Goal: Information Seeking & Learning: Learn about a topic

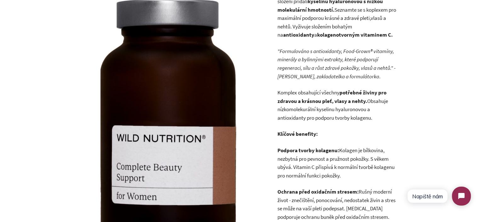
click at [320, 80] on p ""Formulováno s antioxidanty, Food-Grown® vitamíny, minerály a bylinnými extrakt…" at bounding box center [337, 63] width 120 height 33
click at [313, 107] on p "Komplex obsahující všechny potřebné živiny pro zdravou a krásnou pleť, vlasy a …" at bounding box center [337, 104] width 120 height 33
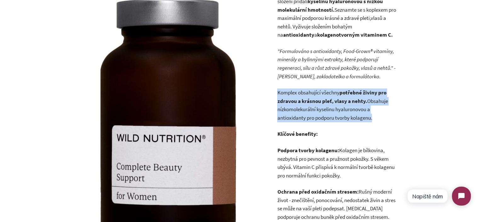
click at [313, 107] on p "Komplex obsahující všechny potřebné živiny pro zdravou a krásnou pleť, vlasy a …" at bounding box center [337, 104] width 120 height 33
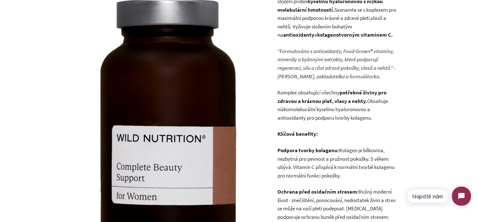
click at [330, 150] on strong "Podpora tvorby kolagenu:" at bounding box center [308, 150] width 62 height 7
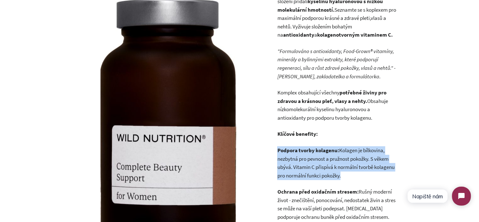
click at [330, 150] on strong "Podpora tvorby kolagenu:" at bounding box center [308, 150] width 62 height 7
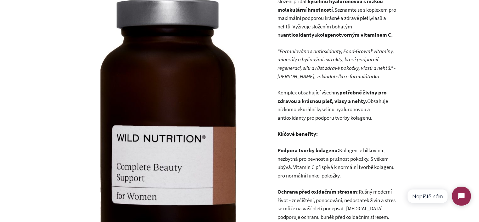
click at [347, 109] on p "Komplex obsahující všechny potřebné živiny pro zdravou a krásnou pleť, vlasy a …" at bounding box center [337, 104] width 120 height 33
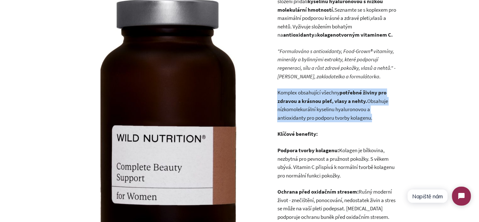
drag, startPoint x: 347, startPoint y: 109, endPoint x: 319, endPoint y: 87, distance: 35.9
click at [389, 110] on p "Komplex obsahující všechny potřebné živiny pro zdravou a krásnou pleť, vlasy a …" at bounding box center [337, 104] width 120 height 33
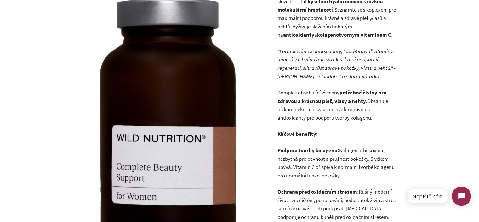
click at [378, 114] on p "Komplex obsahující všechny potřebné živiny pro zdravou a krásnou pleť, vlasy a …" at bounding box center [337, 104] width 120 height 33
click at [331, 120] on p "Komplex obsahující všechny potřebné živiny pro zdravou a krásnou pleť, vlasy a …" at bounding box center [337, 104] width 120 height 33
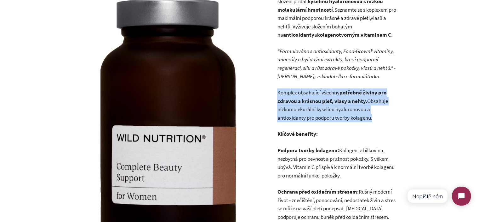
click at [331, 120] on p "Komplex obsahující všechny potřebné živiny pro zdravou a krásnou pleť, vlasy a …" at bounding box center [337, 104] width 120 height 33
click at [316, 101] on strong "potřebné živiny pro zdravou a krásnou pleť, vlasy a nehty." at bounding box center [331, 96] width 109 height 15
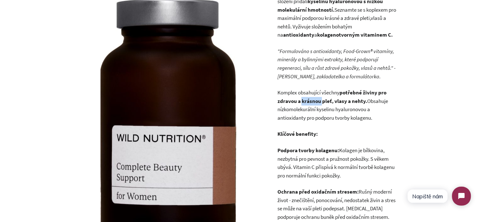
click at [316, 101] on strong "potřebné živiny pro zdravou a krásnou pleť, vlasy a nehty." at bounding box center [331, 96] width 109 height 15
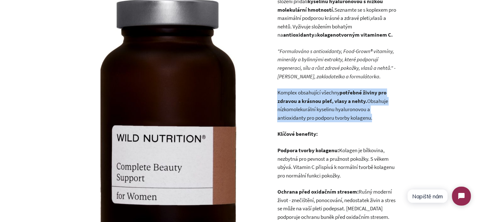
drag, startPoint x: 316, startPoint y: 101, endPoint x: 353, endPoint y: 114, distance: 38.4
click at [340, 114] on p "Komplex obsahující všechny potřebné živiny pro zdravou a krásnou pleť, vlasy a …" at bounding box center [337, 104] width 120 height 33
click at [353, 114] on p "Komplex obsahující všechny potřebné živiny pro zdravou a krásnou pleť, vlasy a …" at bounding box center [337, 104] width 120 height 33
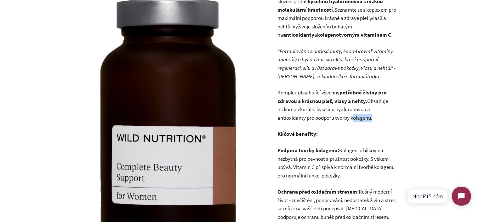
click at [353, 114] on p "Komplex obsahující všechny potřebné živiny pro zdravou a krásnou pleť, vlasy a …" at bounding box center [337, 104] width 120 height 33
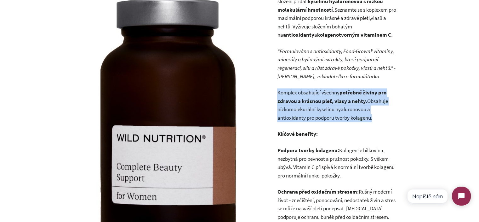
drag, startPoint x: 353, startPoint y: 114, endPoint x: 308, endPoint y: 92, distance: 49.5
click at [309, 92] on p "Komplex obsahující všechny potřebné živiny pro zdravou a krásnou pleť, vlasy a …" at bounding box center [337, 104] width 120 height 33
click at [308, 92] on p "Komplex obsahující všechny potřebné živiny pro zdravou a krásnou pleť, vlasy a …" at bounding box center [337, 104] width 120 height 33
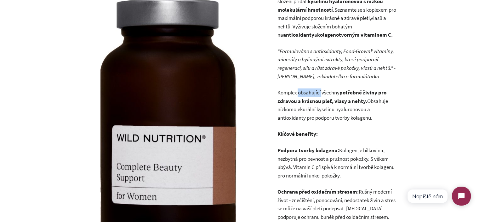
click at [308, 92] on p "Komplex obsahující všechny potřebné živiny pro zdravou a krásnou pleť, vlasy a …" at bounding box center [337, 104] width 120 height 33
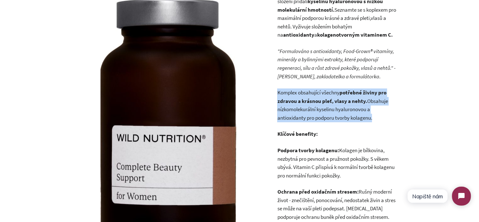
drag, startPoint x: 308, startPoint y: 92, endPoint x: 365, endPoint y: 110, distance: 59.5
click at [364, 110] on p "Komplex obsahující všechny potřebné živiny pro zdravou a krásnou pleť, vlasy a …" at bounding box center [337, 104] width 120 height 33
drag, startPoint x: 370, startPoint y: 111, endPoint x: 399, endPoint y: 112, distance: 29.3
click at [370, 111] on p "Komplex obsahující všechny potřebné živiny pro zdravou a krásnou pleť, vlasy a …" at bounding box center [337, 104] width 120 height 33
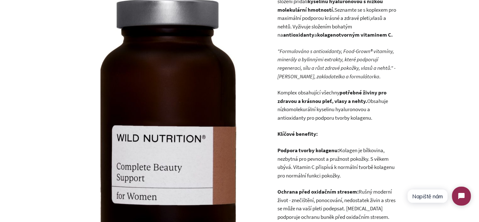
click at [382, 109] on p "Komplex obsahující všechny potřebné živiny pro zdravou a krásnou pleť, vlasy a …" at bounding box center [337, 104] width 120 height 33
click at [310, 92] on p "Komplex obsahující všechny potřebné živiny pro zdravou a krásnou pleť, vlasy a …" at bounding box center [337, 104] width 120 height 33
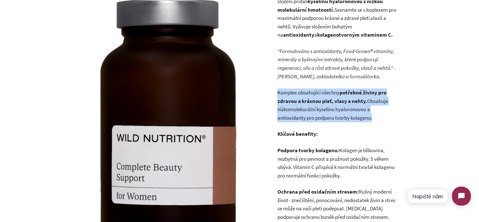
drag, startPoint x: 310, startPoint y: 92, endPoint x: 377, endPoint y: 105, distance: 68.5
click at [373, 104] on p "Komplex obsahující všechny potřebné živiny pro zdravou a krásnou pleť, vlasy a …" at bounding box center [337, 104] width 120 height 33
click at [377, 105] on p "Komplex obsahující všechny potřebné živiny pro zdravou a krásnou pleť, vlasy a …" at bounding box center [337, 104] width 120 height 33
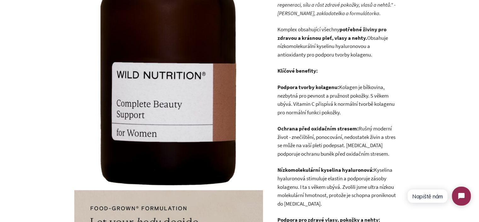
scroll to position [347, 0]
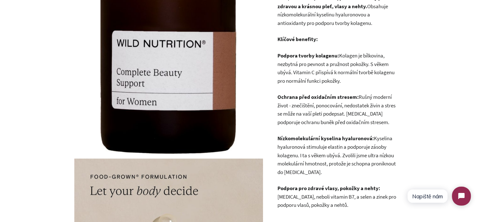
click at [318, 174] on p "Nízkomolekulární kyselina hyaluronová: Kyselina hyaluronová stimuluje elastin a…" at bounding box center [337, 155] width 120 height 42
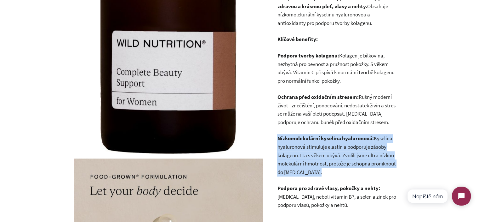
drag, startPoint x: 318, startPoint y: 174, endPoint x: 306, endPoint y: 136, distance: 39.8
click at [307, 136] on p "Nízkomolekulární kyselina hyaluronová: Kyselina hyaluronová stimuluje elastin a…" at bounding box center [337, 155] width 120 height 42
click at [306, 136] on strong "Nízkomolekulární kyselina hyaluronová:" at bounding box center [325, 138] width 96 height 7
click at [308, 138] on strong "Nízkomolekulární kyselina hyaluronová:" at bounding box center [325, 138] width 96 height 7
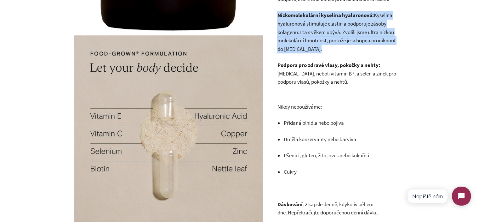
scroll to position [473, 0]
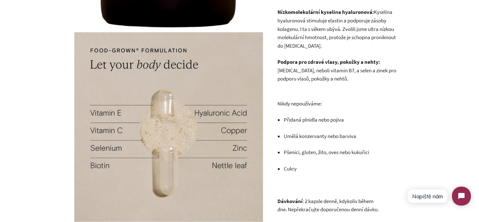
click at [336, 68] on p "Podpora pro zdravé vlasy, pokožky a nehty: Biotin, neboli vitamin B7, a selen a…" at bounding box center [337, 70] width 120 height 25
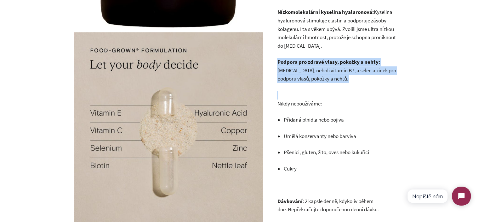
drag, startPoint x: 336, startPoint y: 68, endPoint x: 344, endPoint y: 83, distance: 16.8
click at [336, 69] on p "Podpora pro zdravé vlasy, pokožky a nehty: Biotin, neboli vitamin B7, a selen a…" at bounding box center [337, 70] width 120 height 25
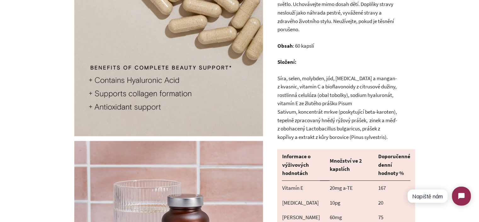
scroll to position [757, 0]
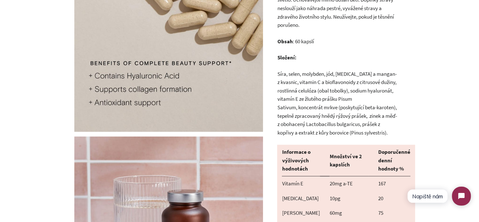
click at [285, 78] on p "Síra, selen, molybden, jód, biotin a mangan-z kvasnic, vitamin C a bioflavonoid…" at bounding box center [337, 103] width 120 height 67
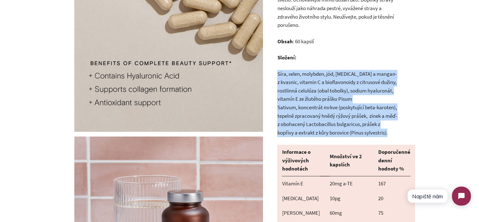
drag, startPoint x: 285, startPoint y: 78, endPoint x: 364, endPoint y: 85, distance: 79.2
click at [363, 85] on p "Síra, selen, molybden, jód, biotin a mangan-z kvasnic, vitamin C a bioflavonoid…" at bounding box center [337, 103] width 120 height 67
click at [364, 85] on p "Síra, selen, molybden, jód, biotin a mangan-z kvasnic, vitamin C a bioflavonoid…" at bounding box center [337, 103] width 120 height 67
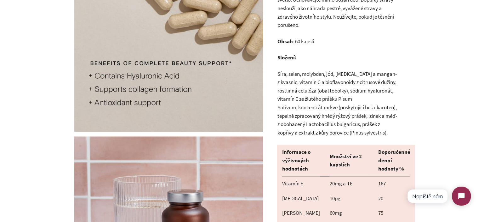
click at [362, 132] on p "Síra, selen, molybden, jód, biotin a mangan-z kvasnic, vitamin C a bioflavonoid…" at bounding box center [337, 103] width 120 height 67
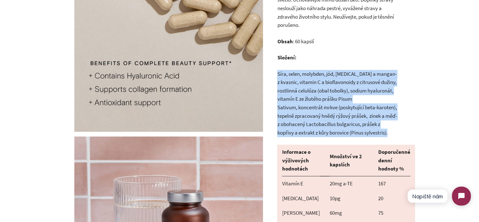
drag, startPoint x: 361, startPoint y: 131, endPoint x: 340, endPoint y: 114, distance: 27.6
click at [342, 116] on p "Síra, selen, molybden, jód, biotin a mangan-z kvasnic, vitamin C a bioflavonoid…" at bounding box center [337, 103] width 120 height 67
click at [311, 99] on p "Síra, selen, molybden, jód, biotin a mangan-z kvasnic, vitamin C a bioflavonoid…" at bounding box center [337, 103] width 120 height 67
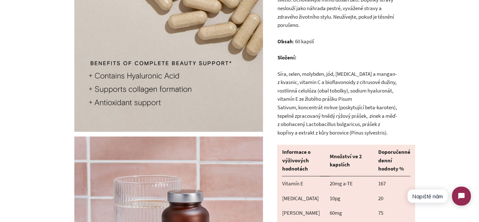
click at [336, 84] on p "Síra, selen, molybden, jód, biotin a mangan-z kvasnic, vitamin C a bioflavonoid…" at bounding box center [337, 103] width 120 height 67
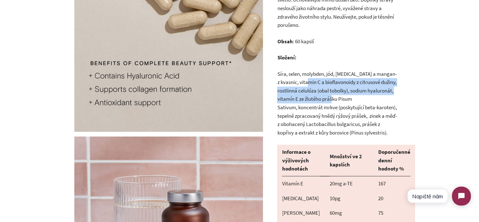
drag, startPoint x: 336, startPoint y: 84, endPoint x: 354, endPoint y: 96, distance: 22.2
click at [354, 96] on p "Síra, selen, molybden, jód, biotin a mangan-z kvasnic, vitamin C a bioflavonoid…" at bounding box center [337, 103] width 120 height 67
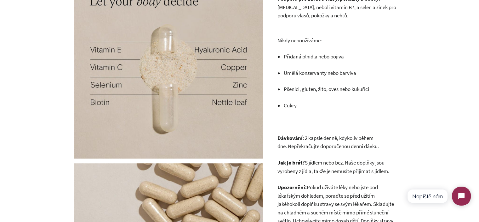
scroll to position [441, 0]
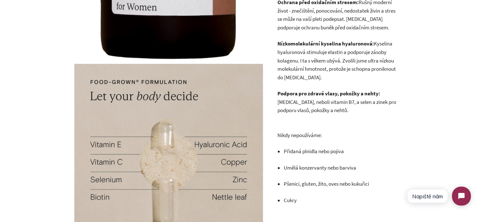
click at [319, 94] on strong "Podpora pro zdravé vlasy, pokožky a nehty:" at bounding box center [328, 93] width 103 height 7
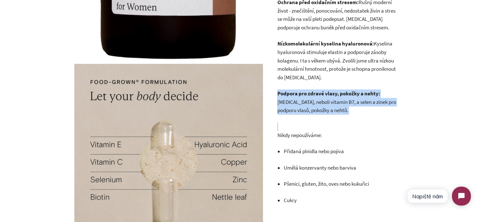
click at [319, 94] on strong "Podpora pro zdravé vlasy, pokožky a nehty:" at bounding box center [328, 93] width 103 height 7
click at [340, 108] on p "Podpora pro zdravé vlasy, pokožky a nehty: Biotin, neboli vitamin B7, a selen a…" at bounding box center [337, 101] width 120 height 25
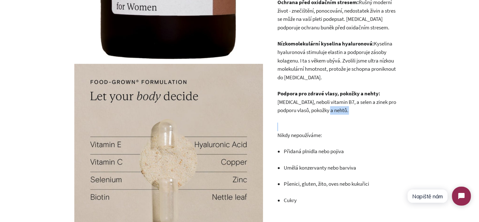
click at [340, 108] on p "Podpora pro zdravé vlasy, pokožky a nehty: Biotin, neboli vitamin B7, a selen a…" at bounding box center [337, 101] width 120 height 25
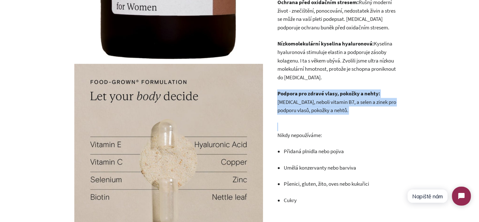
click at [340, 108] on p "Podpora pro zdravé vlasy, pokožky a nehty: Biotin, neboli vitamin B7, a selen a…" at bounding box center [337, 101] width 120 height 25
click at [350, 108] on p "Podpora pro zdravé vlasy, pokožky a nehty: Biotin, neboli vitamin B7, a selen a…" at bounding box center [337, 101] width 120 height 25
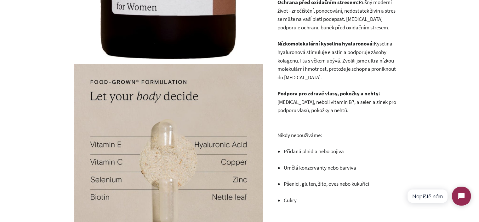
click at [289, 100] on p "Podpora pro zdravé vlasy, pokožky a nehty: Biotin, neboli vitamin B7, a selen a…" at bounding box center [337, 101] width 120 height 25
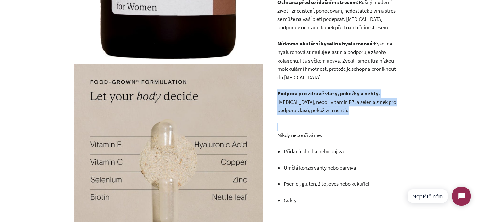
click at [289, 100] on p "Podpora pro zdravé vlasy, pokožky a nehty: Biotin, neboli vitamin B7, a selen a…" at bounding box center [337, 101] width 120 height 25
click at [321, 107] on p "Podpora pro zdravé vlasy, pokožky a nehty: Biotin, neboli vitamin B7, a selen a…" at bounding box center [337, 101] width 120 height 25
drag, startPoint x: 283, startPoint y: 109, endPoint x: 317, endPoint y: 107, distance: 34.1
click at [317, 107] on p "Podpora pro zdravé vlasy, pokožky a nehty: Biotin, neboli vitamin B7, a selen a…" at bounding box center [337, 101] width 120 height 25
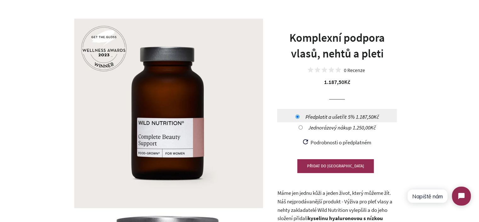
scroll to position [32, 0]
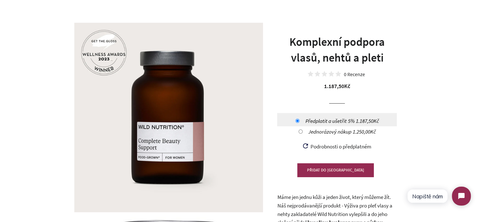
click at [329, 43] on h1 "Komplexní podpora vlasů, nehtů a pleti" at bounding box center [337, 50] width 120 height 32
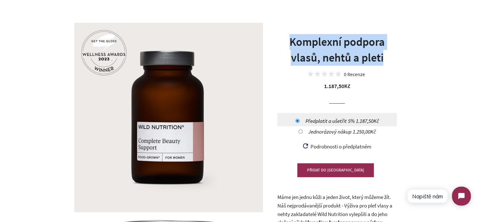
click at [329, 43] on h1 "Komplexní podpora vlasů, nehtů a pleti" at bounding box center [337, 50] width 120 height 32
click at [362, 58] on h1 "Komplexní podpora vlasů, nehtů a pleti" at bounding box center [337, 50] width 120 height 32
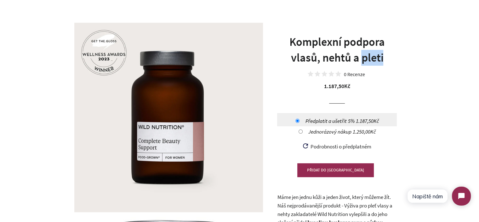
click at [362, 58] on h1 "Komplexní podpora vlasů, nehtů a pleti" at bounding box center [337, 50] width 120 height 32
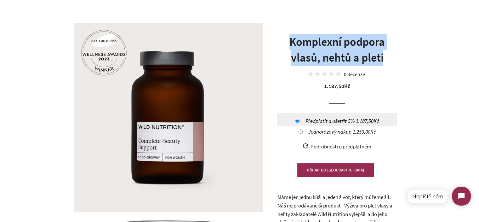
drag, startPoint x: 362, startPoint y: 58, endPoint x: 328, endPoint y: 44, distance: 36.3
click at [328, 44] on h1 "Komplexní podpora vlasů, nehtů a pleti" at bounding box center [337, 50] width 120 height 32
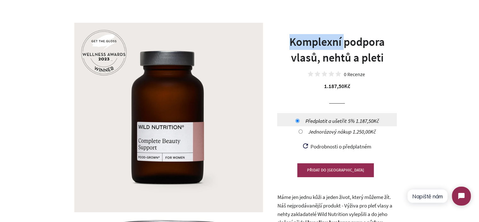
click at [328, 44] on h1 "Komplexní podpora vlasů, nehtů a pleti" at bounding box center [337, 50] width 120 height 32
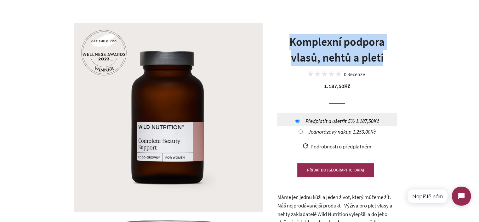
drag, startPoint x: 328, startPoint y: 44, endPoint x: 359, endPoint y: 55, distance: 33.3
click at [359, 55] on h1 "Komplexní podpora vlasů, nehtů a pleti" at bounding box center [337, 50] width 120 height 32
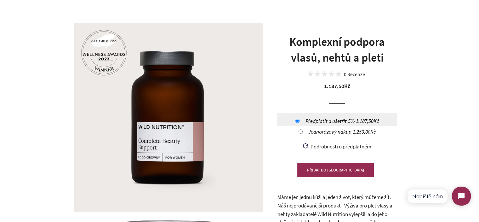
click at [367, 56] on h1 "Komplexní podpora vlasů, nehtů a pleti" at bounding box center [337, 50] width 120 height 32
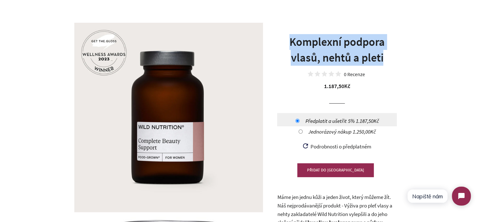
drag, startPoint x: 367, startPoint y: 56, endPoint x: 289, endPoint y: 43, distance: 79.1
click at [289, 43] on h1 "Komplexní podpora vlasů, nehtů a pleti" at bounding box center [337, 50] width 120 height 32
click at [316, 45] on h1 "Komplexní podpora vlasů, nehtů a pleti" at bounding box center [337, 50] width 120 height 32
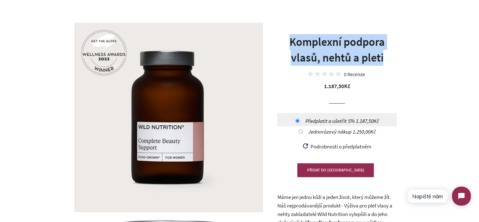
click at [316, 45] on h1 "Komplexní podpora vlasů, nehtů a pleti" at bounding box center [337, 50] width 120 height 32
copy h1 "Komplexní podpora vlasů, nehtů a pleti"
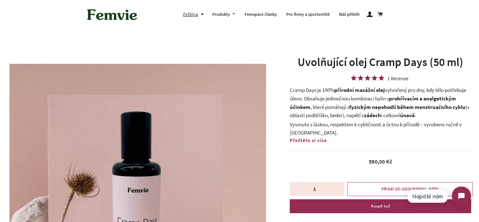
click at [337, 93] on strong "přírodní masážní olej" at bounding box center [359, 89] width 51 height 7
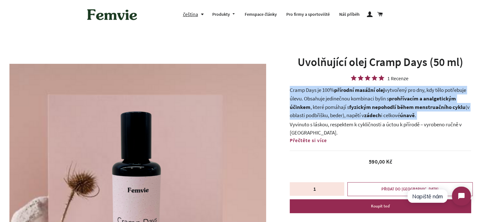
click at [337, 93] on strong "přírodní masážní olej" at bounding box center [359, 89] width 51 height 7
click at [402, 108] on strong "fyzickým nepohodlí během menstruačního cyklu" at bounding box center [408, 106] width 116 height 7
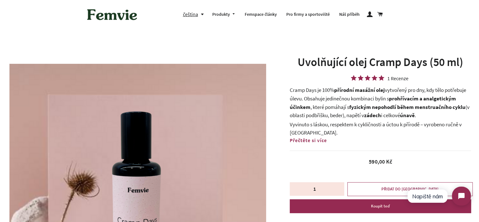
click at [313, 107] on p "Cramp Days je 100% přírodní masážní olej vytvořený pro dny, kdy tělo potřebuje …" at bounding box center [381, 102] width 182 height 33
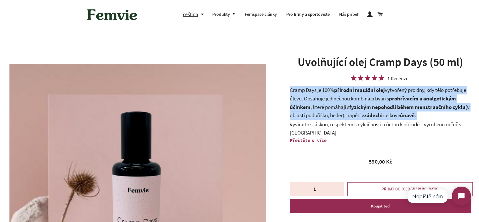
drag, startPoint x: 313, startPoint y: 107, endPoint x: 402, endPoint y: 110, distance: 88.9
click at [401, 110] on p "Cramp Days je 100% přírodní masážní olej vytvořený pro dny, kdy tělo potřebuje …" at bounding box center [381, 102] width 182 height 33
click at [402, 110] on strong "fyzickým nepohodlí během menstruačního cyklu" at bounding box center [408, 106] width 116 height 7
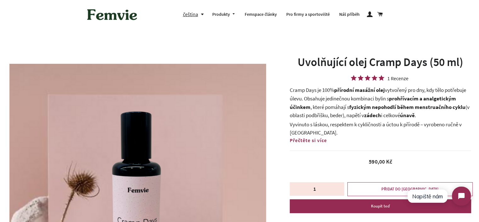
click at [414, 116] on strong "únavě" at bounding box center [407, 115] width 15 height 7
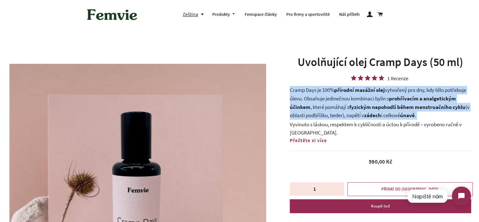
click at [414, 116] on strong "únavě" at bounding box center [407, 115] width 15 height 7
click at [427, 116] on p "Cramp Days je 100% přírodní masážní olej vytvořený pro dny, kdy tělo potřebuje …" at bounding box center [381, 102] width 182 height 33
drag, startPoint x: 432, startPoint y: 116, endPoint x: 292, endPoint y: 89, distance: 143.5
click at [292, 89] on p "Cramp Days je 100% přírodní masážní olej vytvořený pro dny, kdy tělo potřebuje …" at bounding box center [381, 102] width 182 height 33
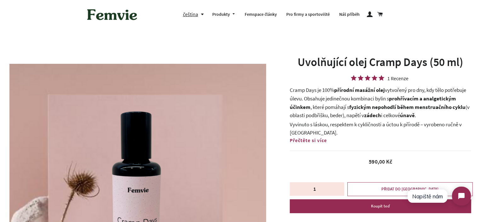
click at [291, 89] on p "Cramp Days je 100% přírodní masážní olej vytvořený pro dny, kdy tělo potřebuje …" at bounding box center [381, 102] width 182 height 33
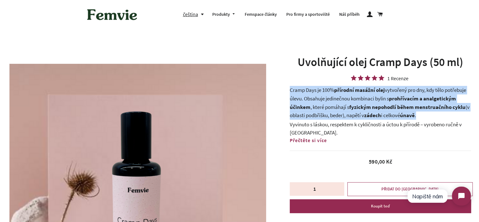
drag, startPoint x: 289, startPoint y: 89, endPoint x: 428, endPoint y: 116, distance: 141.6
click at [428, 116] on div "Uvolňující olej Cramp Days (50 ml) 1 Recenze Cramp Days je 100% přírodní masážn…" at bounding box center [378, 136] width 204 height 165
click at [428, 116] on p "Cramp Days je 100% přírodní masážní olej vytvořený pro dny, kdy tělo potřebuje …" at bounding box center [381, 102] width 182 height 33
drag, startPoint x: 428, startPoint y: 116, endPoint x: 291, endPoint y: 88, distance: 140.0
click at [291, 88] on p "Cramp Days je 100% přírodní masážní olej vytvořený pro dny, kdy tělo potřebuje …" at bounding box center [381, 102] width 182 height 33
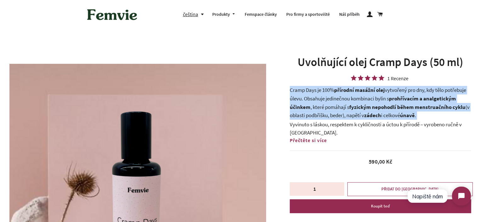
click at [291, 88] on p "Cramp Days je 100% přírodní masážní olej vytvořený pro dny, kdy tělo potřebuje …" at bounding box center [381, 102] width 182 height 33
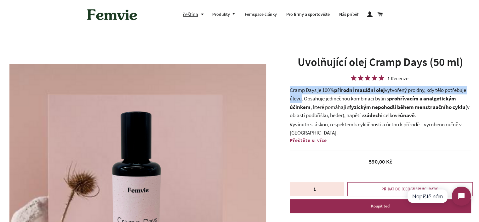
drag, startPoint x: 291, startPoint y: 88, endPoint x: 296, endPoint y: 97, distance: 10.6
click at [296, 97] on p "Cramp Days je 100% přírodní masážní olej vytvořený pro dny, kdy tělo potřebuje …" at bounding box center [381, 102] width 182 height 33
click at [303, 99] on p "Cramp Days je 100% přírodní masážní olej vytvořený pro dny, kdy tělo potřebuje …" at bounding box center [381, 102] width 182 height 33
